Goal: Information Seeking & Learning: Learn about a topic

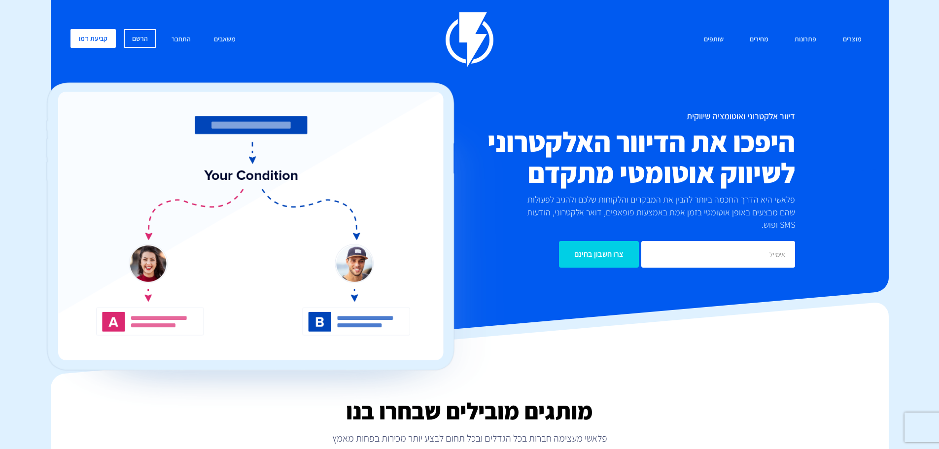
click at [763, 115] on h1 "דיוור אלקטרוני ואוטומציה שיווקית" at bounding box center [603, 116] width 384 height 10
click at [763, 114] on h1 "דיוור אלקטרוני ואוטומציה שיווקית" at bounding box center [603, 116] width 384 height 10
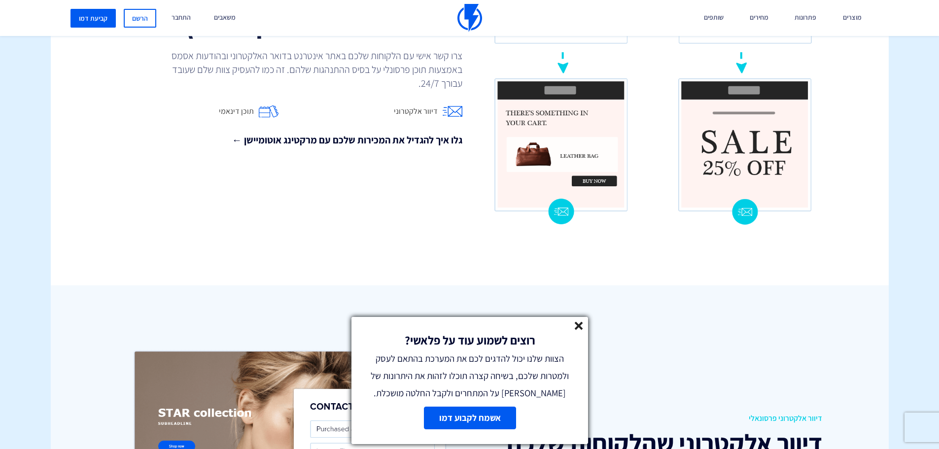
scroll to position [1133, 0]
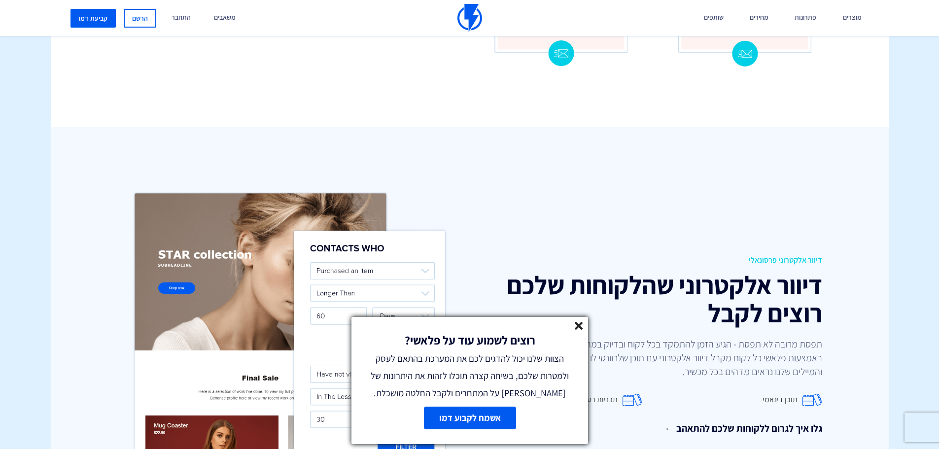
click at [578, 330] on icon at bounding box center [579, 326] width 8 height 8
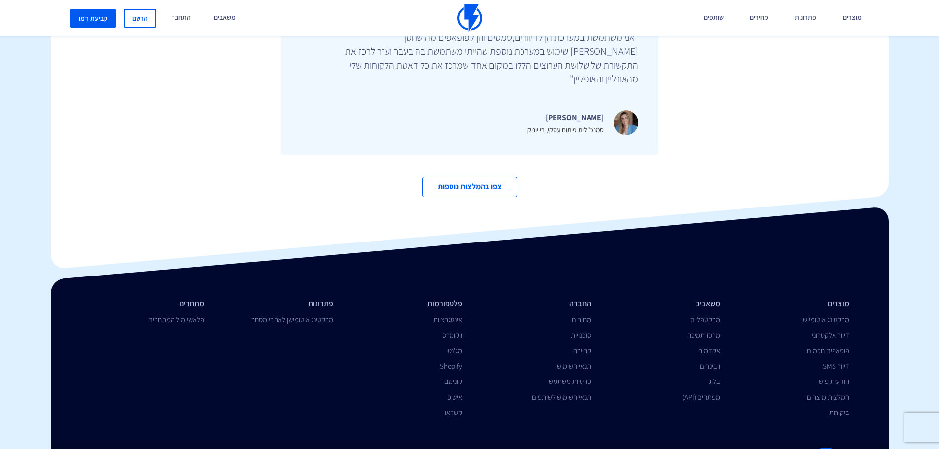
scroll to position [3397, 0]
click at [191, 314] on link "פלאשי מול המתחרים" at bounding box center [176, 318] width 56 height 9
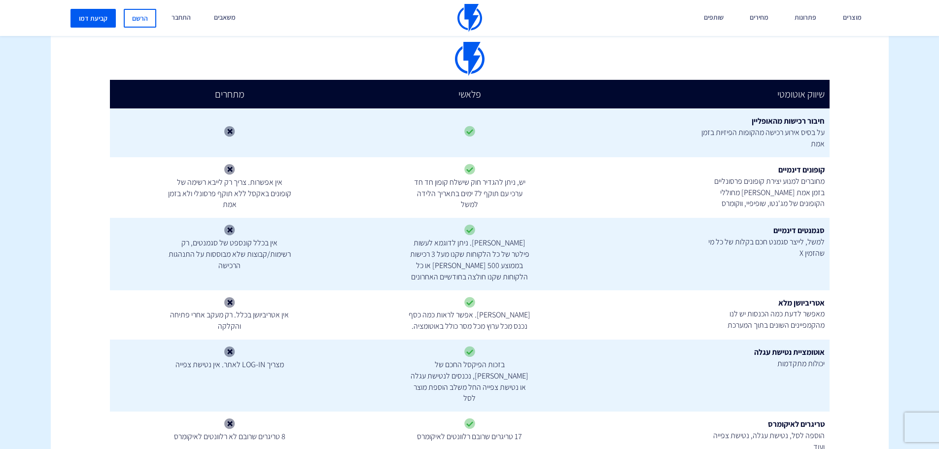
scroll to position [789, 0]
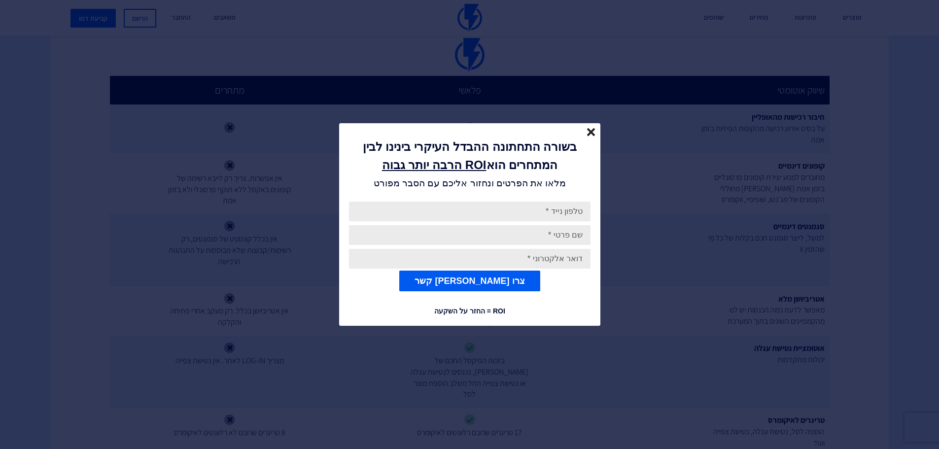
click at [587, 132] on icon "close" at bounding box center [591, 132] width 8 height 8
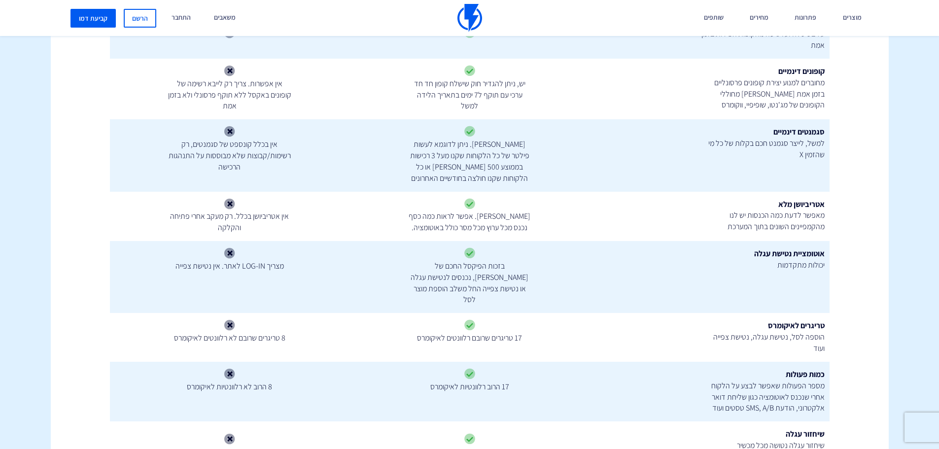
scroll to position [887, 0]
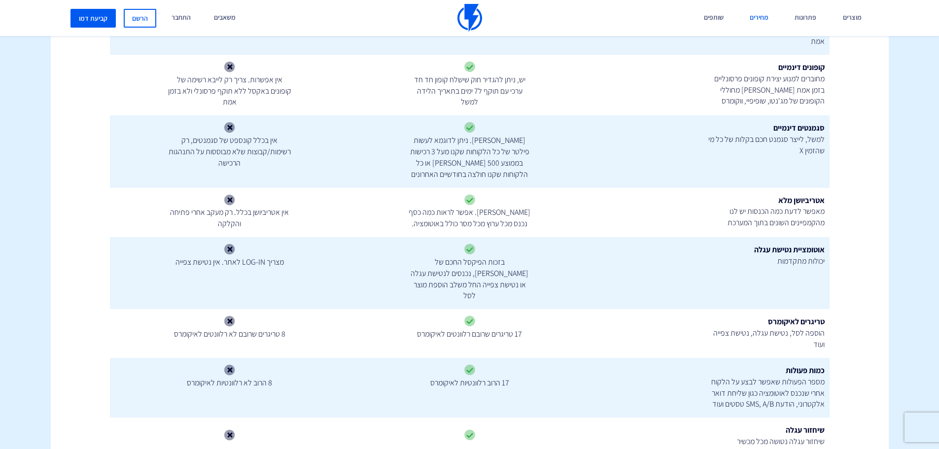
click at [764, 19] on link "מחירים" at bounding box center [759, 18] width 34 height 36
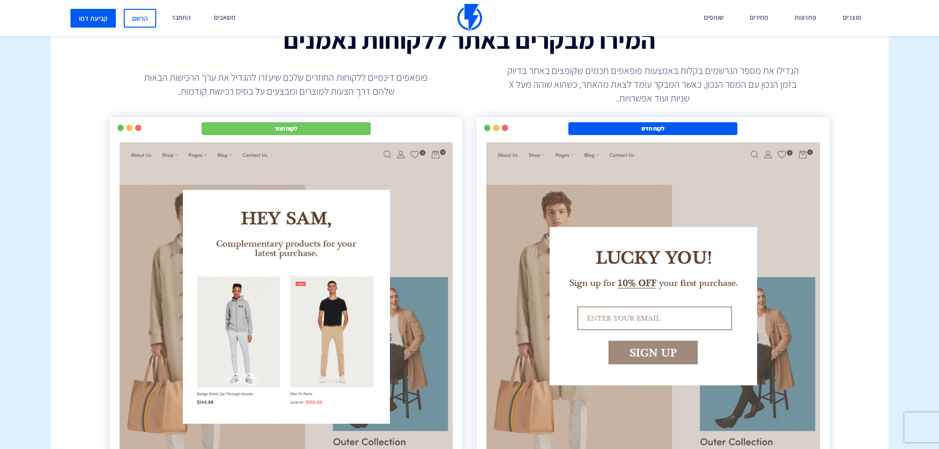
scroll to position [2021, 0]
